Goal: Information Seeking & Learning: Learn about a topic

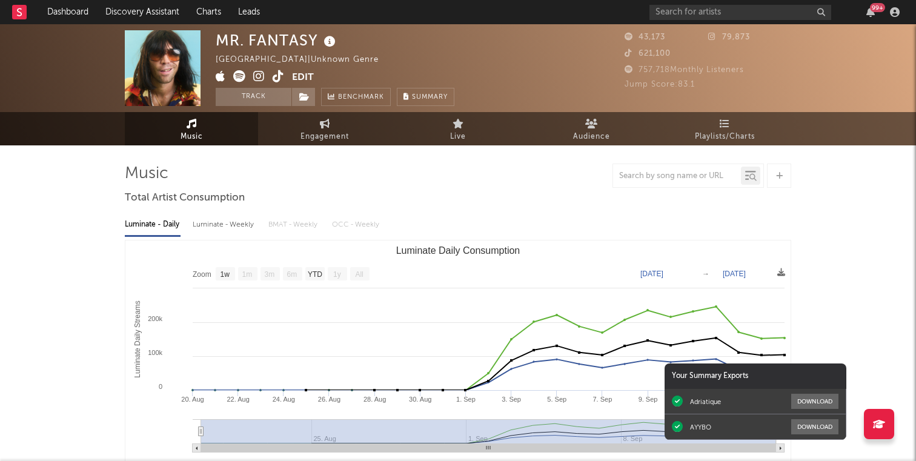
select select "1w"
click at [698, 13] on input "text" at bounding box center [741, 12] width 182 height 15
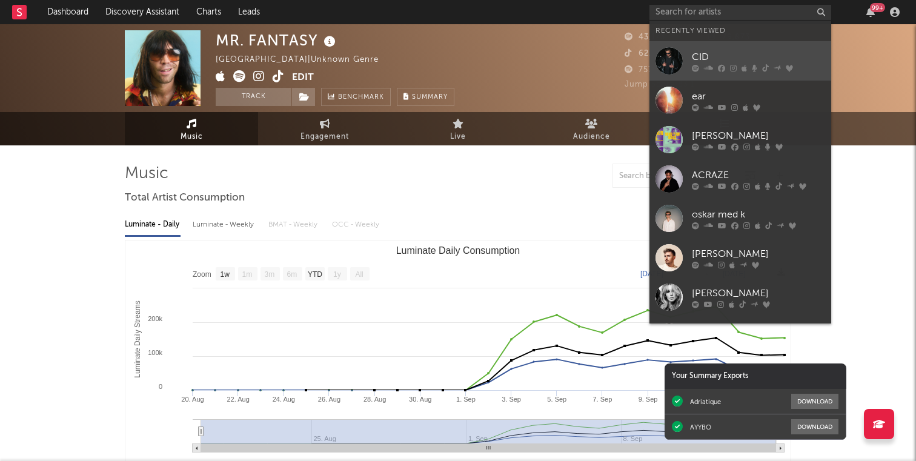
click at [709, 44] on link "CID" at bounding box center [741, 60] width 182 height 39
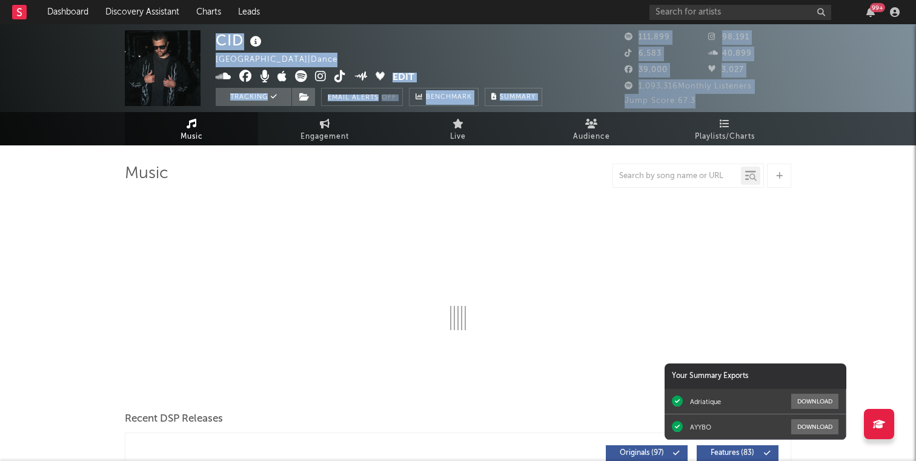
select select "6m"
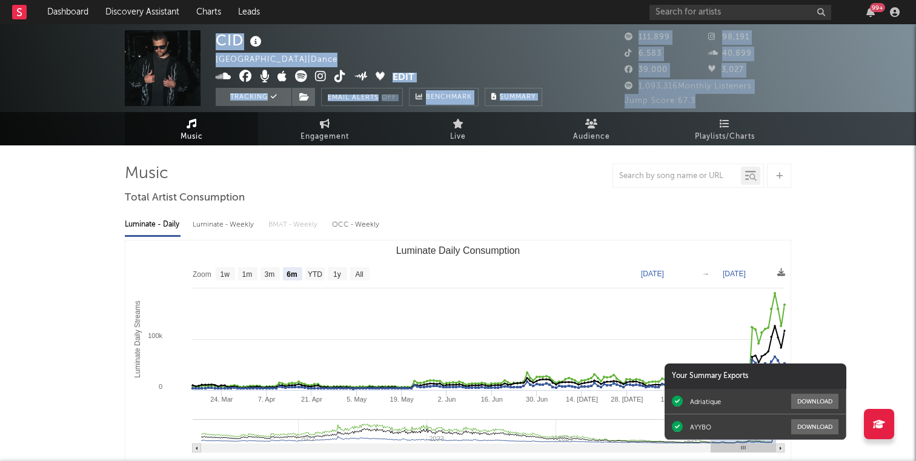
drag, startPoint x: 704, startPoint y: 98, endPoint x: 618, endPoint y: 102, distance: 86.2
click at [618, 102] on div "CID [GEOGRAPHIC_DATA] | Dance Edit Tracking Email Alerts Off Benchmark Summary …" at bounding box center [458, 68] width 916 height 88
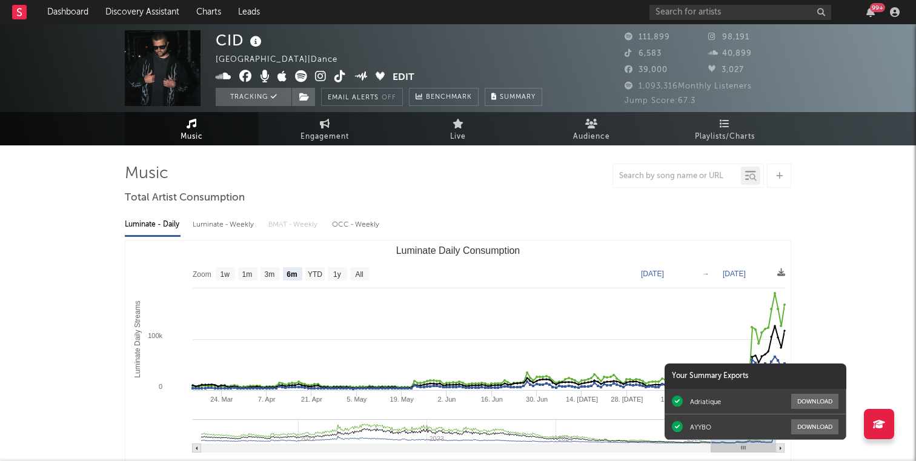
click at [618, 102] on div "CID [GEOGRAPHIC_DATA] | Dance Edit Tracking Email Alerts Off Benchmark Summary …" at bounding box center [458, 68] width 916 height 88
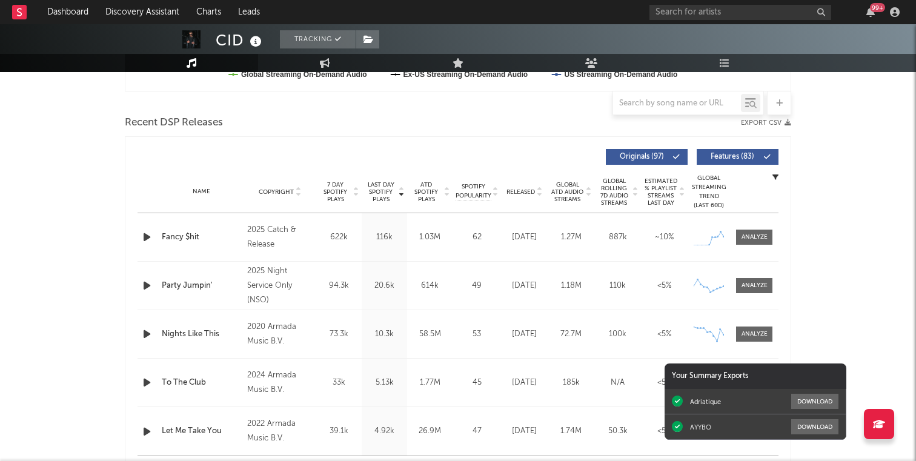
scroll to position [404, 0]
